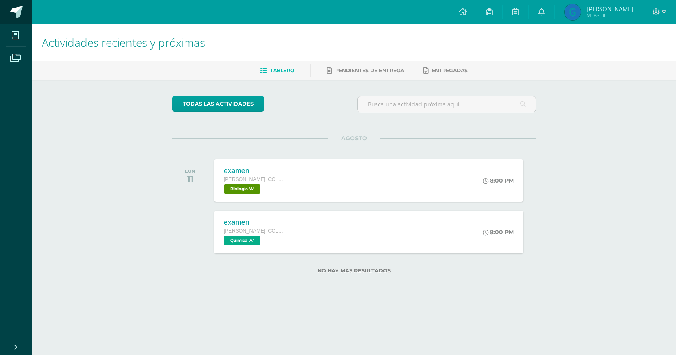
drag, startPoint x: 0, startPoint y: 0, endPoint x: 17, endPoint y: 10, distance: 20.2
click at [17, 10] on span at bounding box center [16, 12] width 12 height 12
drag, startPoint x: 395, startPoint y: 269, endPoint x: 290, endPoint y: 272, distance: 105.1
click at [290, 272] on label "No hay más resultados" at bounding box center [354, 270] width 364 height 6
click at [278, 275] on div "No hay más resultados" at bounding box center [354, 272] width 364 height 22
